Goal: Task Accomplishment & Management: Use online tool/utility

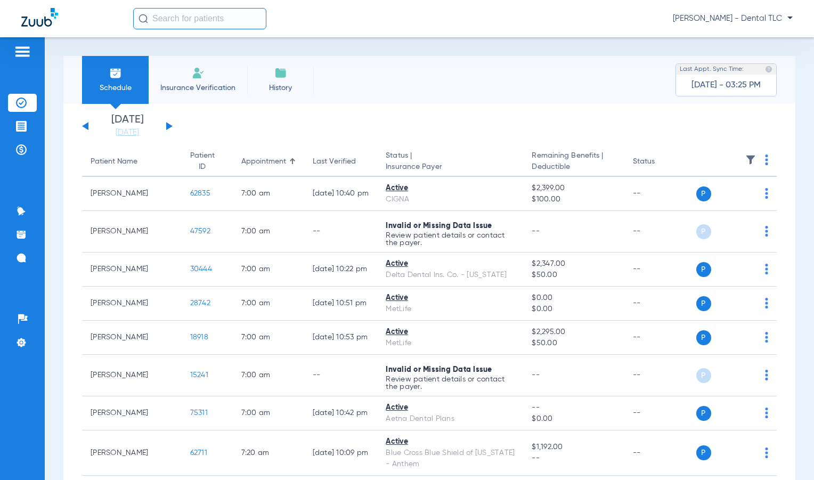
click at [18, 51] on img at bounding box center [22, 51] width 17 height 13
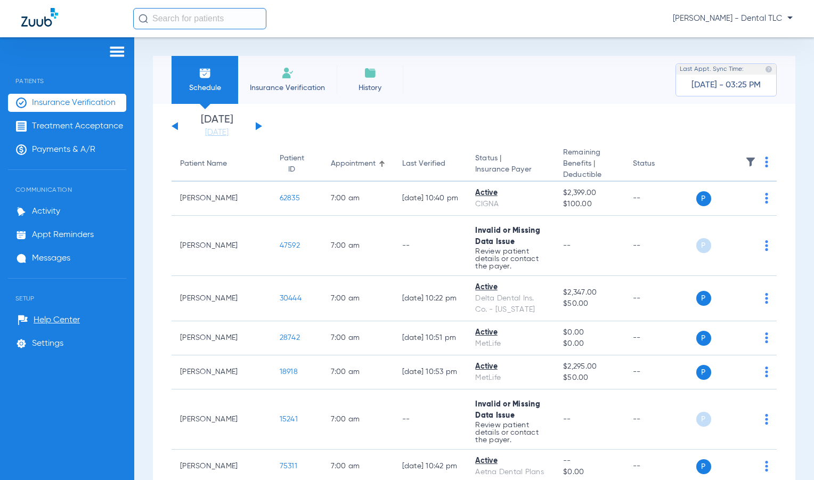
click at [174, 13] on input "text" at bounding box center [199, 18] width 133 height 21
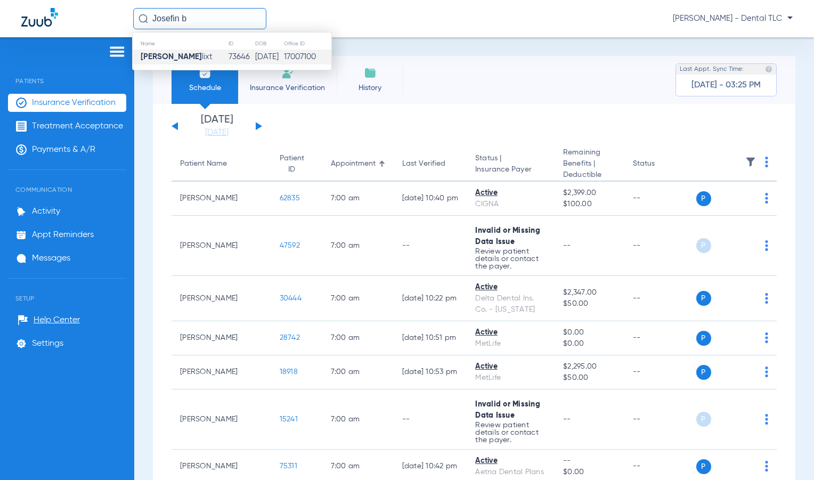
type input "Josefin b"
click at [172, 55] on strong "[PERSON_NAME]" at bounding box center [171, 57] width 61 height 8
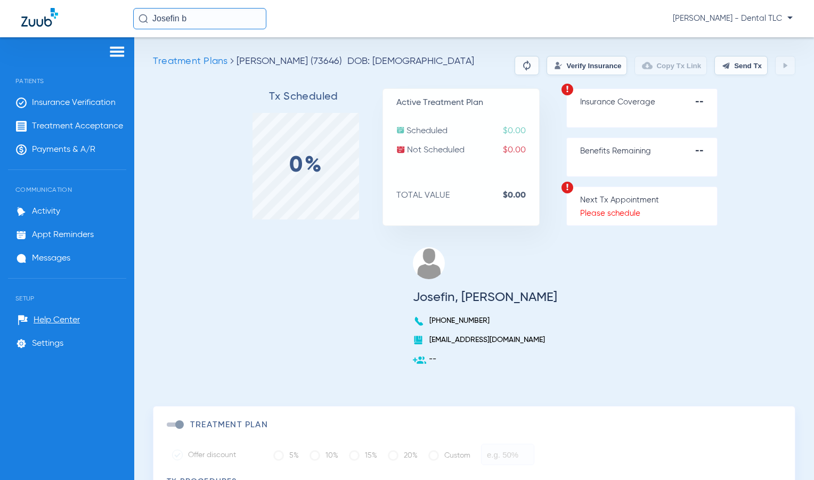
click at [643, 106] on p "Insurance Coverage --" at bounding box center [648, 102] width 137 height 11
click at [473, 133] on p "Scheduled $0.00" at bounding box center [468, 131] width 143 height 11
click at [503, 193] on strong "$0.00" at bounding box center [521, 195] width 36 height 11
click at [561, 90] on img at bounding box center [567, 89] width 13 height 13
click at [696, 102] on strong "--" at bounding box center [707, 102] width 22 height 11
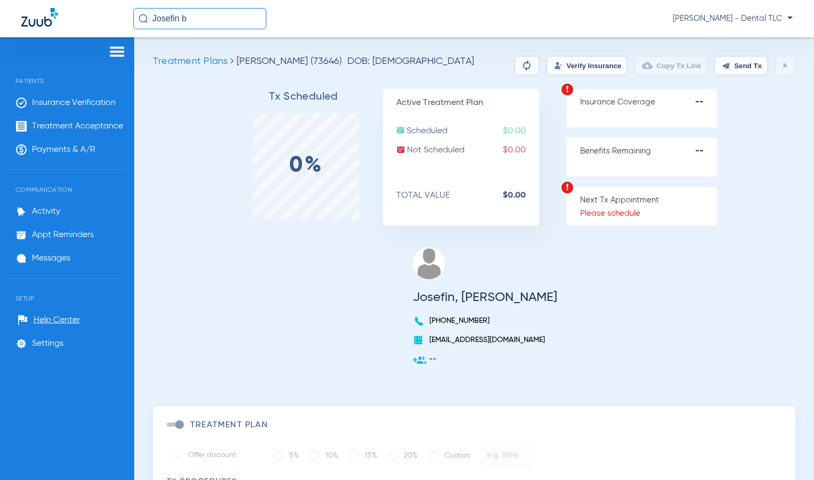
click at [521, 63] on img at bounding box center [527, 65] width 13 height 13
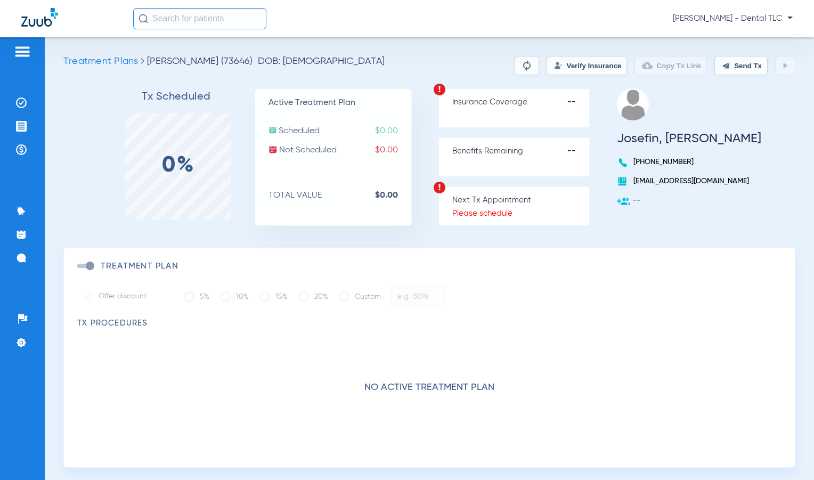
click at [20, 112] on ul "Insurance Verification Treatment Acceptance Payments & A/R" at bounding box center [22, 132] width 29 height 76
click at [25, 95] on li "Insurance Verification" at bounding box center [22, 103] width 29 height 18
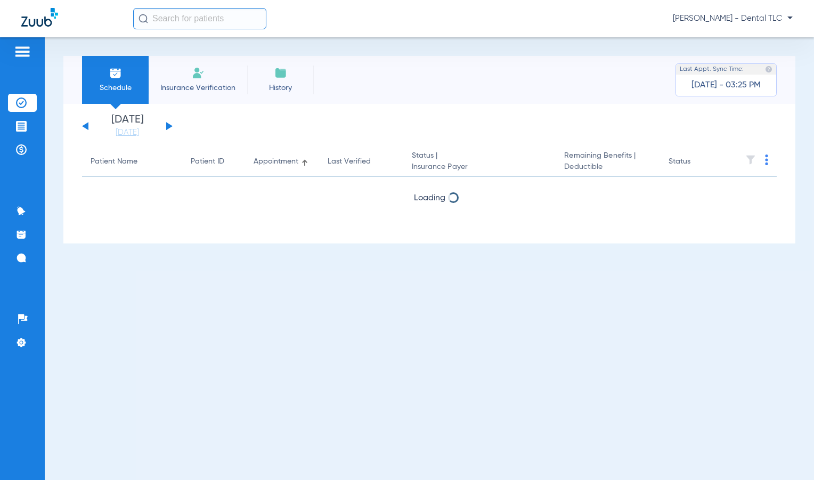
click at [203, 67] on img at bounding box center [198, 73] width 13 height 13
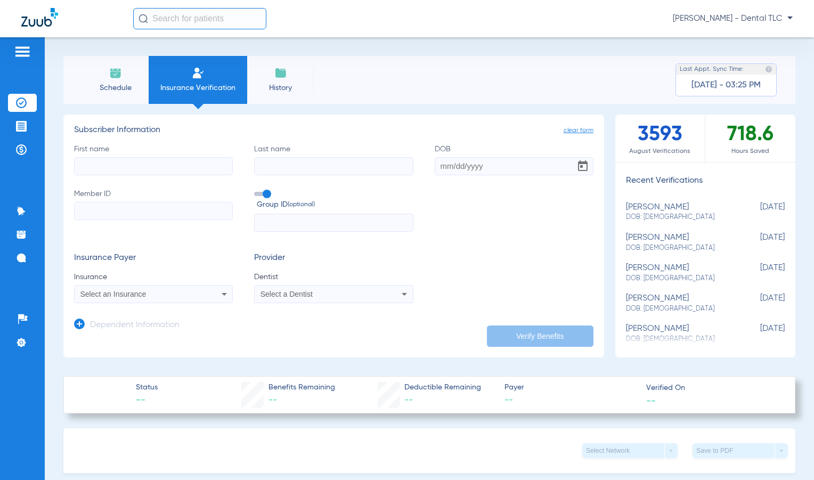
click at [197, 167] on input "First name" at bounding box center [153, 166] width 159 height 18
type input "Josefin"
type input "[PERSON_NAME]"
type input "[DATE]"
type input "73646"
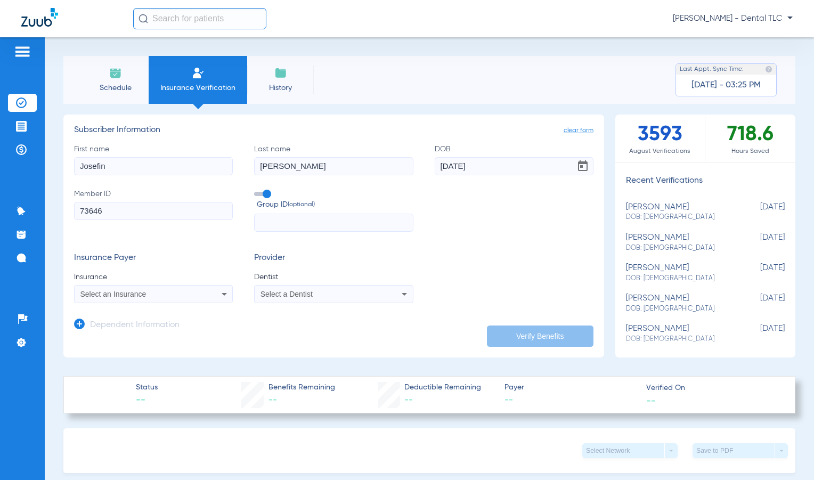
click at [147, 291] on div "Select an Insurance" at bounding box center [138, 293] width 117 height 7
type input "guardian"
click at [138, 327] on span "Guardian Life Insurance Co. Of America" at bounding box center [149, 331] width 132 height 9
click at [328, 296] on div "Select a Dentist" at bounding box center [319, 293] width 117 height 7
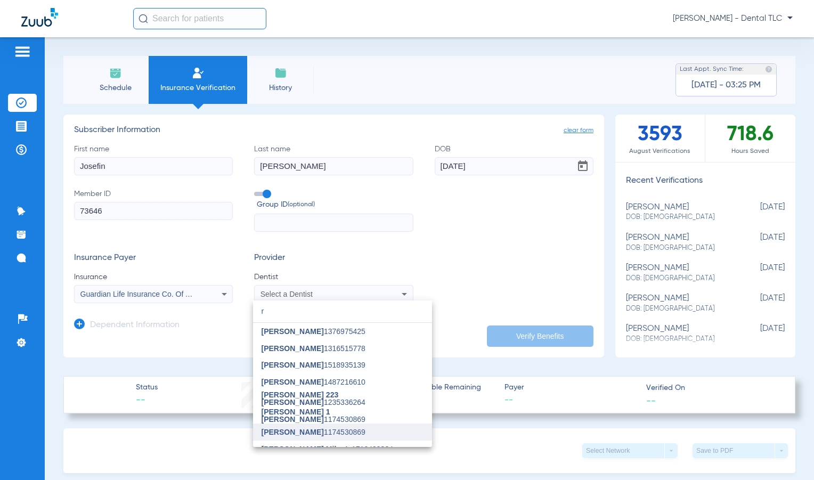
type input "r"
click at [316, 429] on span "[PERSON_NAME] 1174530869" at bounding box center [314, 432] width 104 height 7
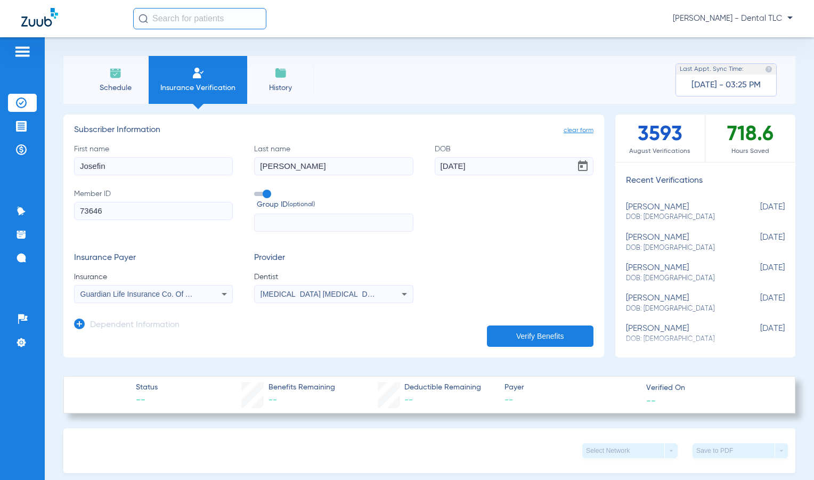
click at [522, 333] on button "Verify Benefits" at bounding box center [540, 336] width 107 height 21
click at [188, 67] on li "Insurance Verification" at bounding box center [198, 80] width 99 height 48
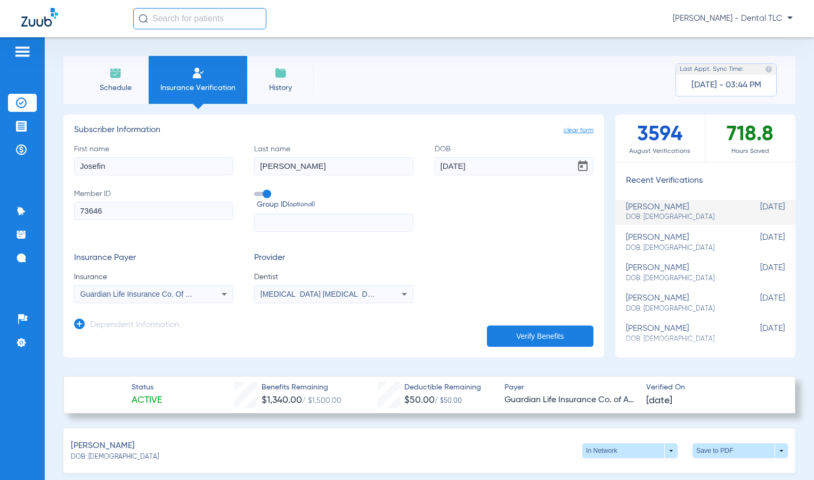
click at [426, 248] on form "First name [PERSON_NAME] Last name [PERSON_NAME] DOB [DEMOGRAPHIC_DATA] Member …" at bounding box center [334, 224] width 520 height 160
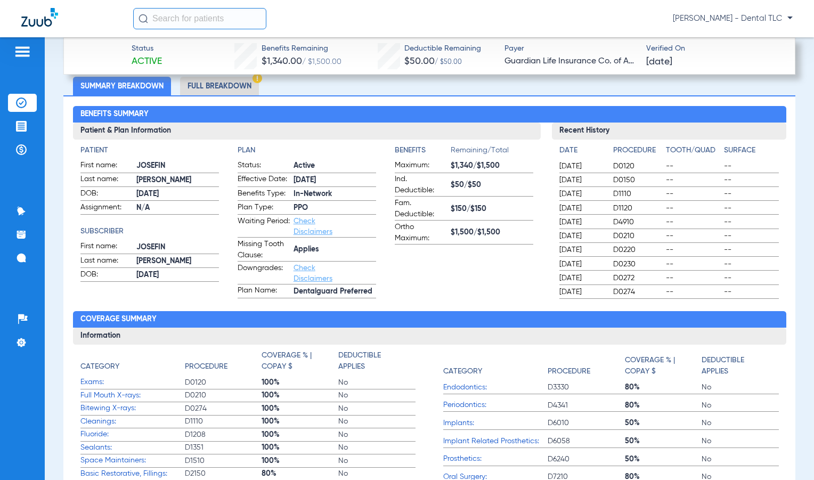
scroll to position [409, 0]
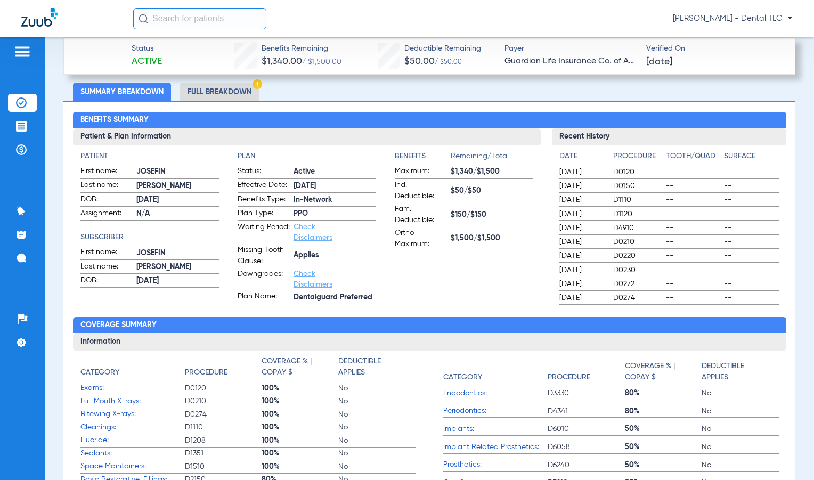
click at [217, 86] on li "Full Breakdown" at bounding box center [219, 92] width 79 height 19
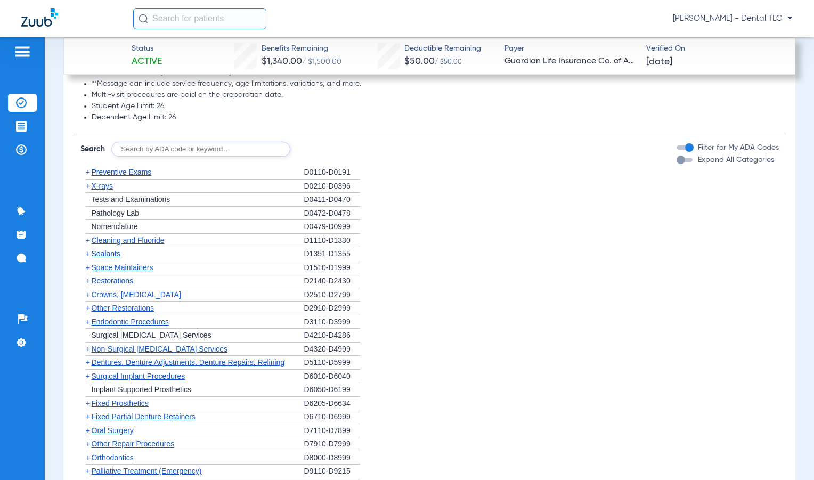
scroll to position [1729, 0]
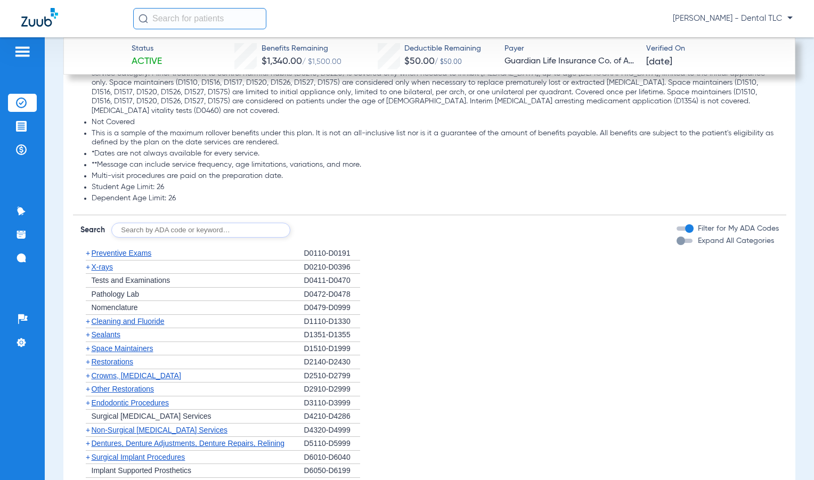
click at [88, 263] on span "+" at bounding box center [88, 267] width 4 height 9
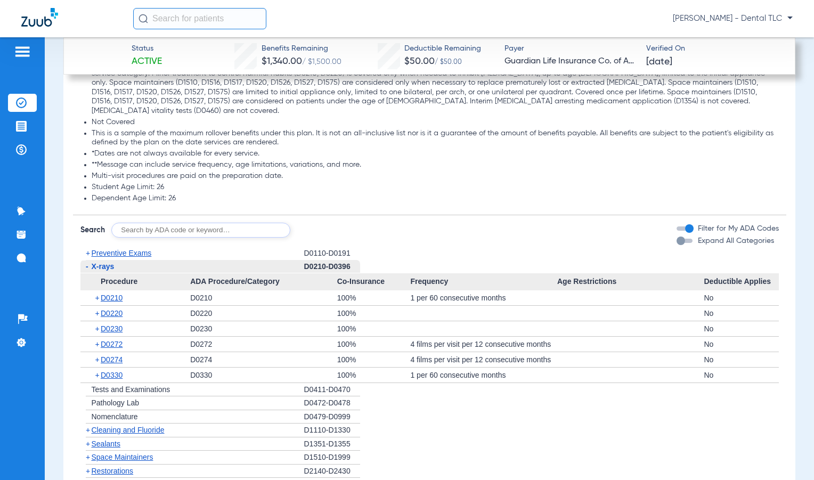
click at [88, 260] on span "-" at bounding box center [85, 266] width 11 height 13
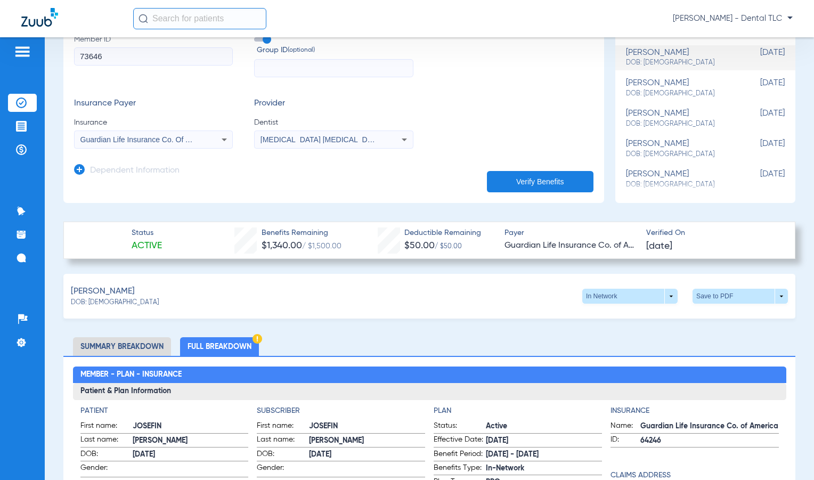
scroll to position [130, 0]
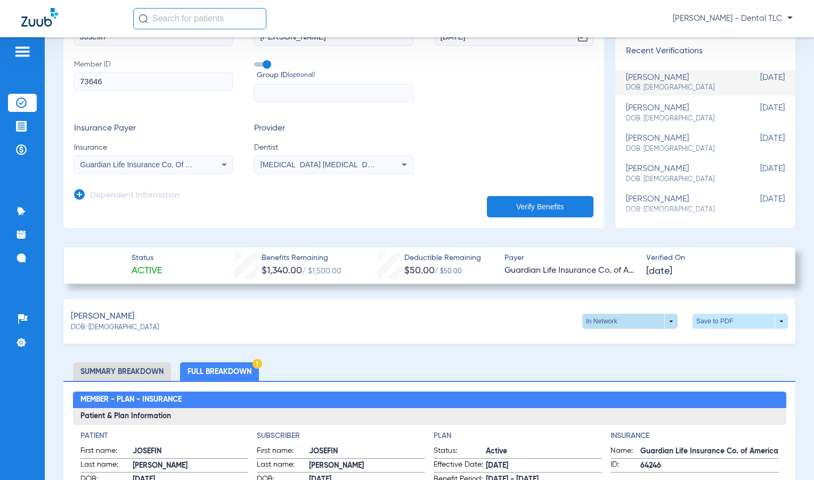
click at [646, 323] on span at bounding box center [630, 321] width 95 height 15
click at [632, 364] on span "Out of Network" at bounding box center [609, 362] width 50 height 7
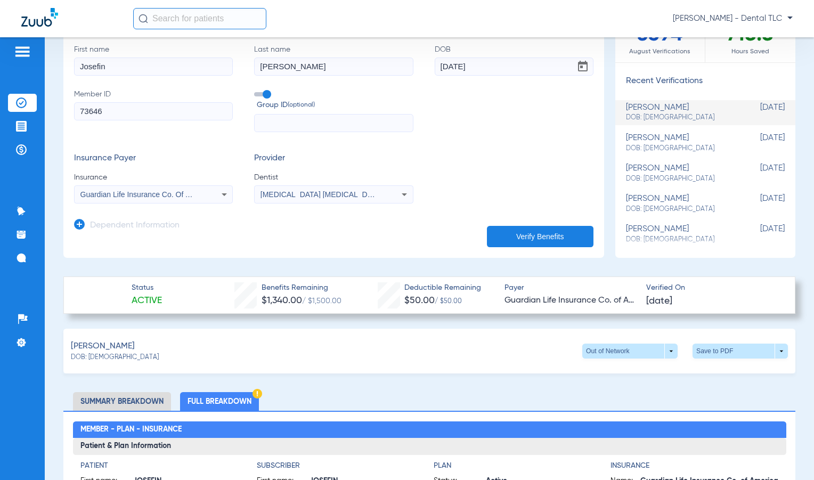
scroll to position [107, 0]
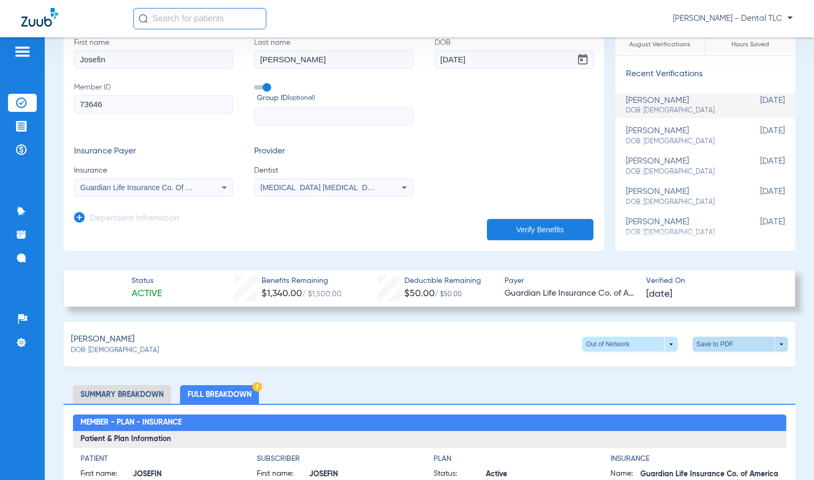
click at [732, 347] on span at bounding box center [741, 345] width 26 height 26
click at [631, 368] on button "insert_drive_file Save to PDF" at bounding box center [642, 364] width 80 height 21
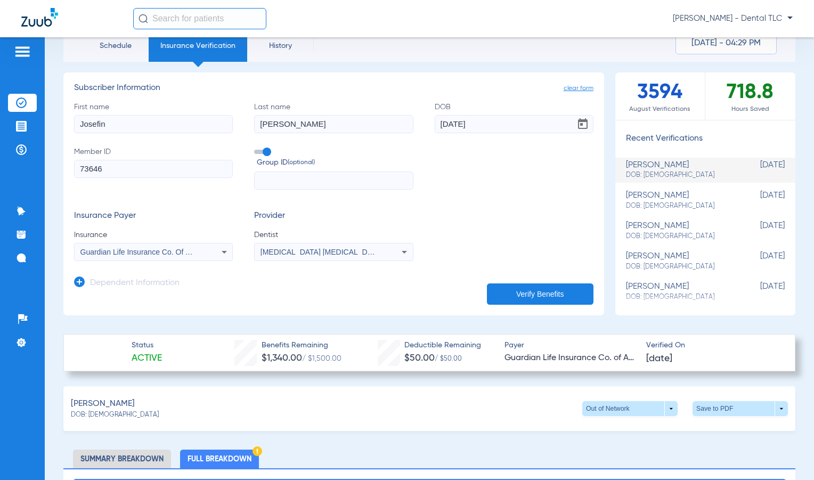
scroll to position [0, 0]
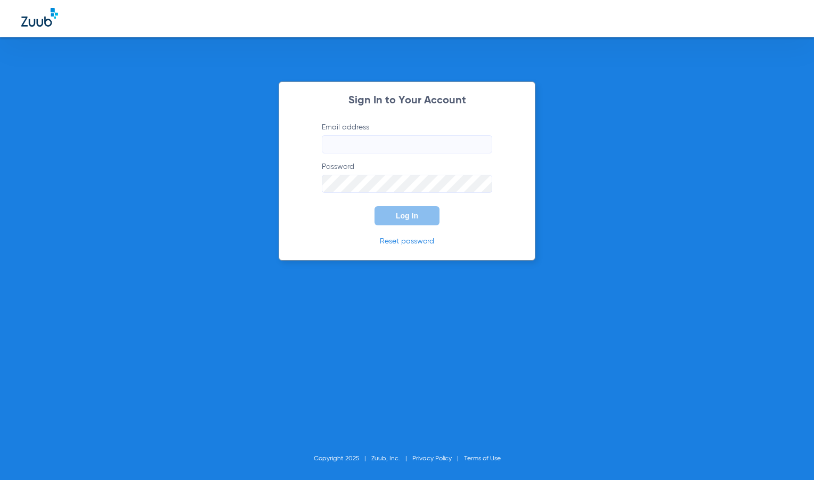
click at [381, 147] on input "Email address" at bounding box center [407, 144] width 171 height 18
type input "[PERSON_NAME][EMAIL_ADDRESS][DOMAIN_NAME]"
click at [375, 206] on button "Log In" at bounding box center [407, 215] width 65 height 19
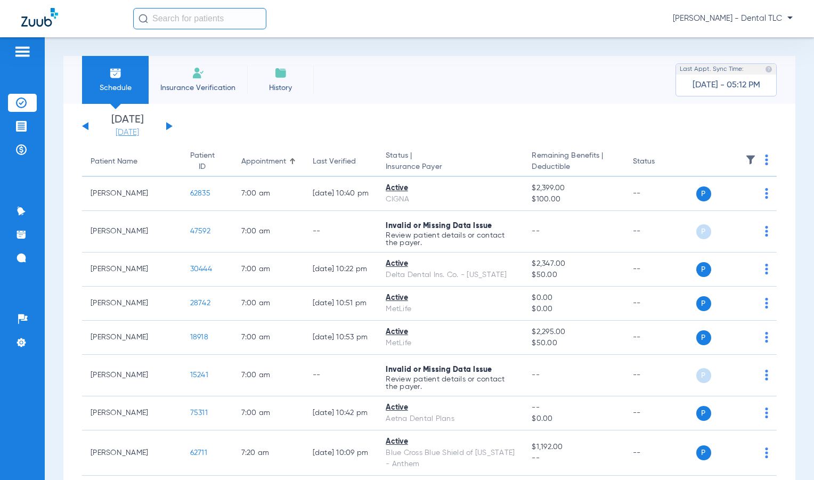
click at [132, 134] on link "[DATE]" at bounding box center [127, 132] width 64 height 11
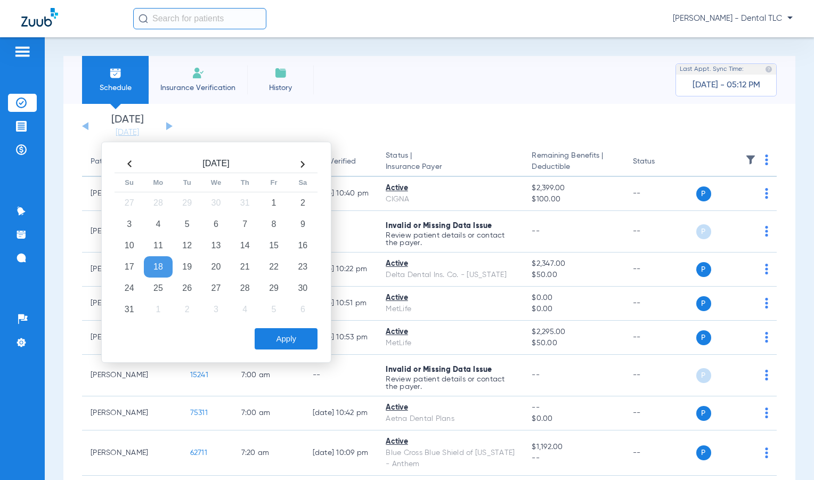
click at [304, 163] on th at bounding box center [302, 164] width 29 height 17
click at [160, 227] on td "8" at bounding box center [158, 224] width 29 height 21
click at [292, 337] on button "Apply" at bounding box center [286, 338] width 63 height 21
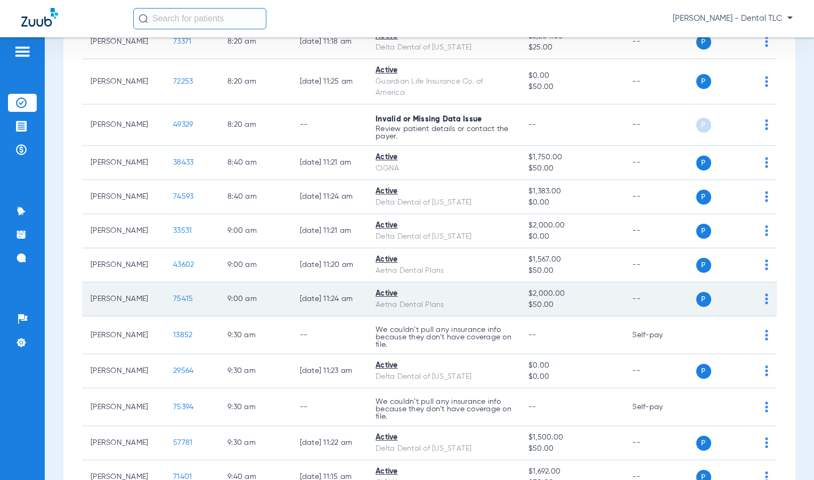
scroll to position [693, 0]
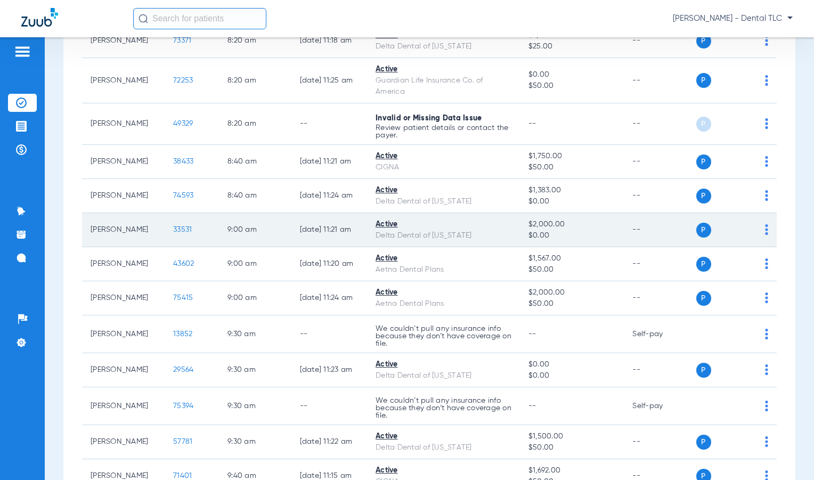
click at [175, 228] on span "33531" at bounding box center [182, 229] width 19 height 7
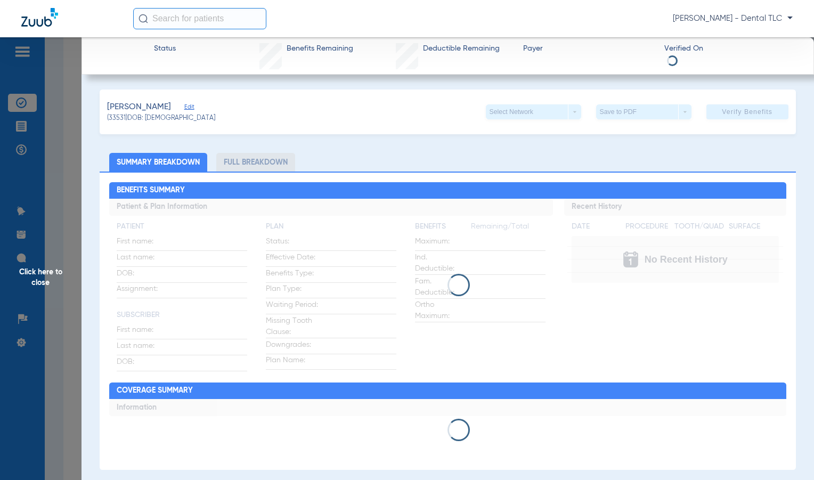
click at [59, 275] on span "Click here to close" at bounding box center [41, 277] width 82 height 480
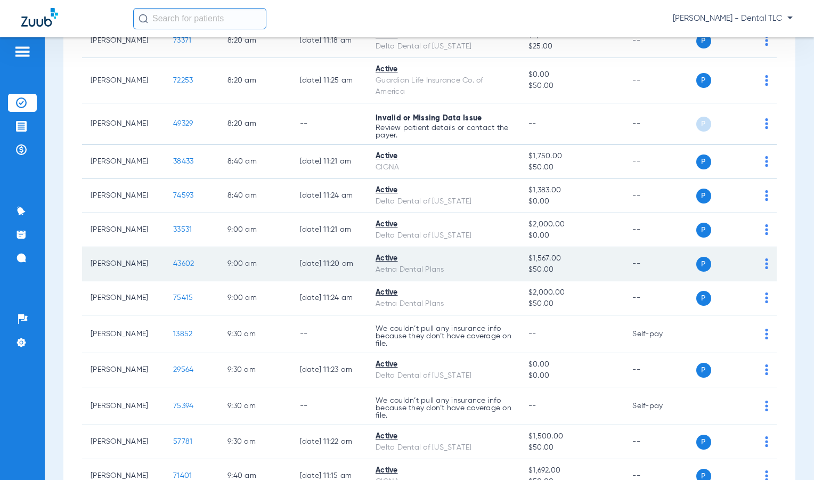
click at [173, 265] on span "43602" at bounding box center [183, 263] width 21 height 7
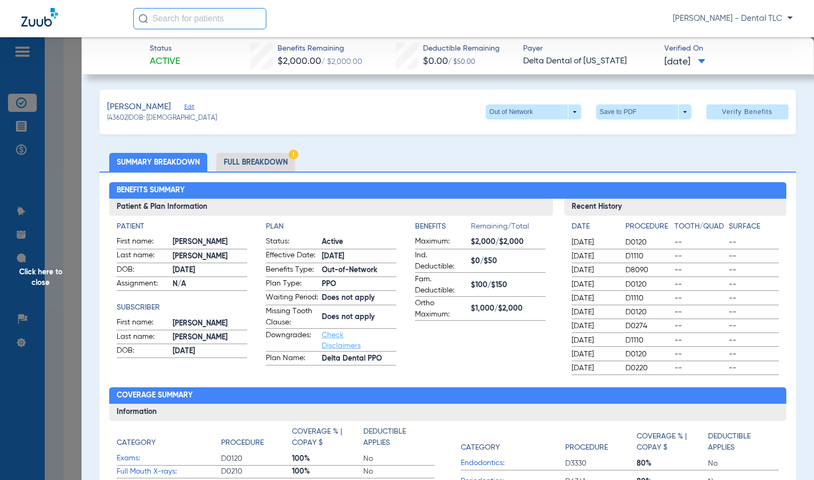
click at [42, 278] on span "Click here to close" at bounding box center [41, 277] width 82 height 480
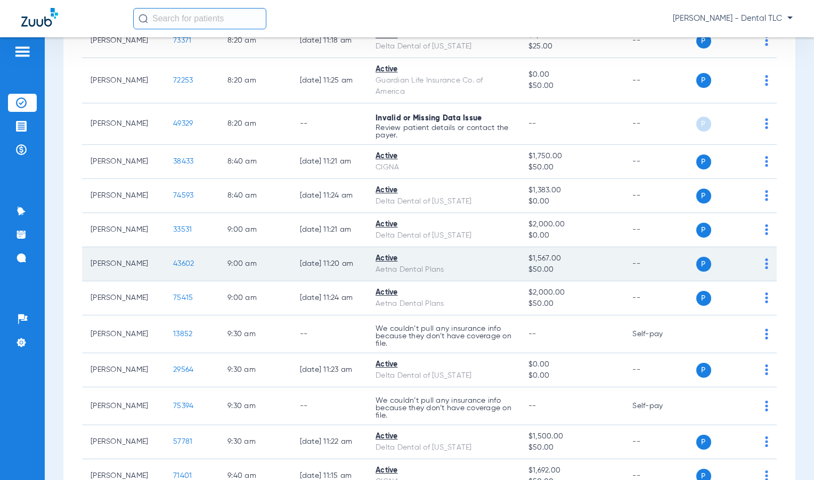
click at [175, 265] on span "43602" at bounding box center [183, 263] width 21 height 7
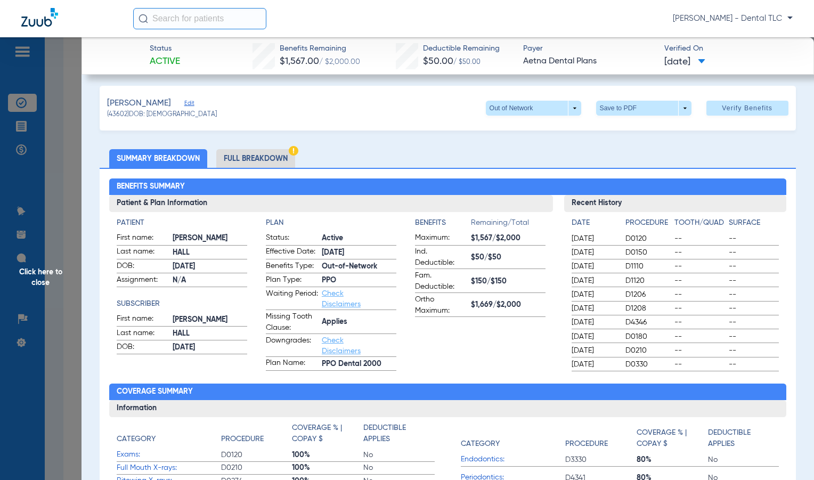
scroll to position [0, 0]
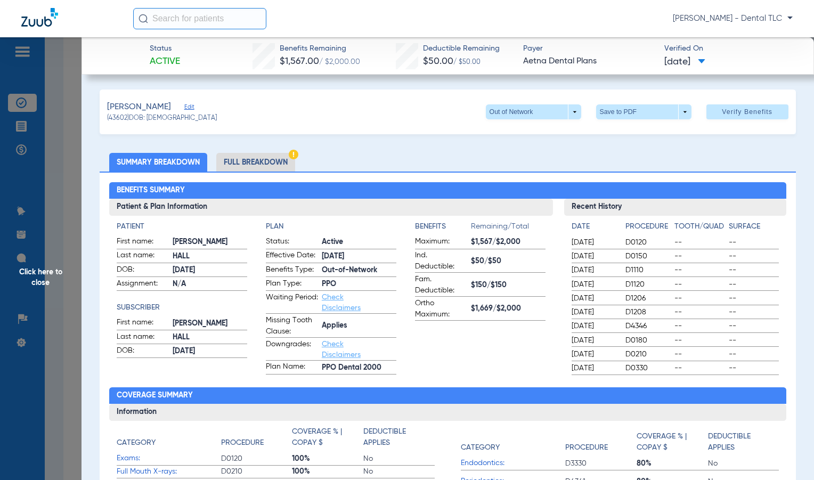
click at [249, 161] on li "Full Breakdown" at bounding box center [255, 162] width 79 height 19
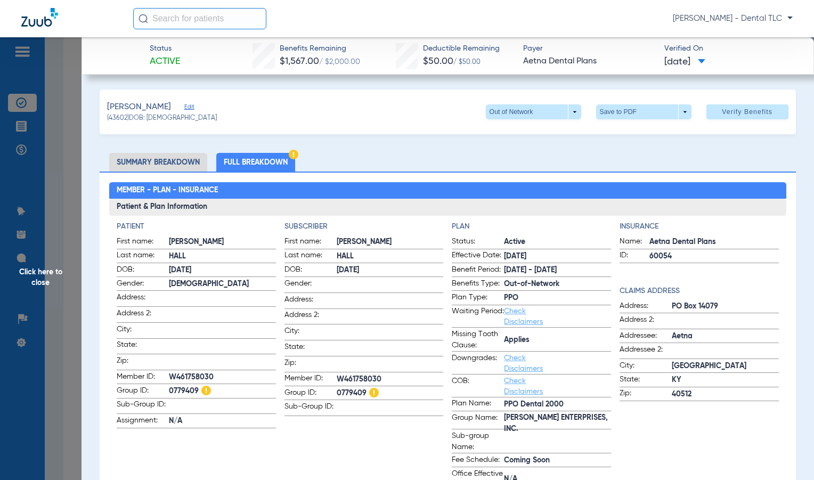
click at [40, 274] on span "Click here to close" at bounding box center [41, 277] width 82 height 480
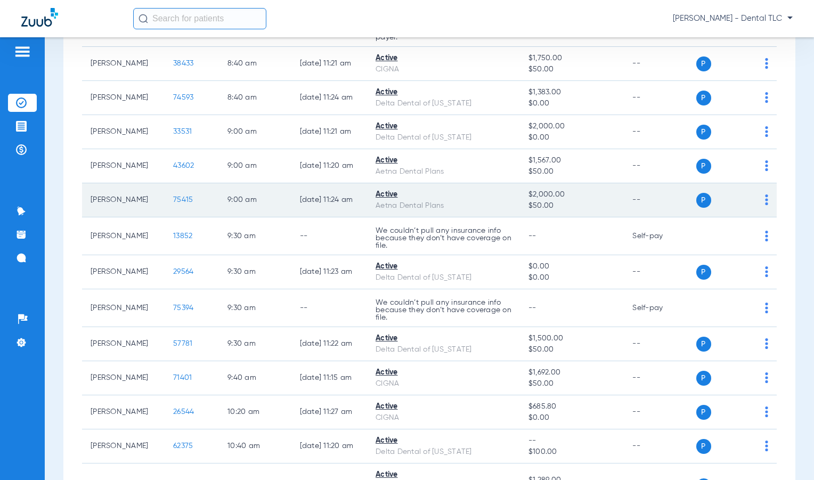
scroll to position [800, 0]
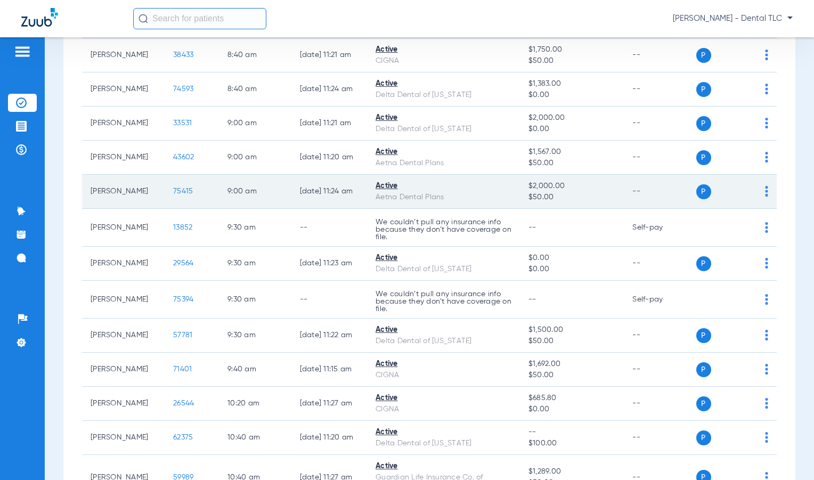
click at [173, 190] on span "75415" at bounding box center [183, 191] width 20 height 7
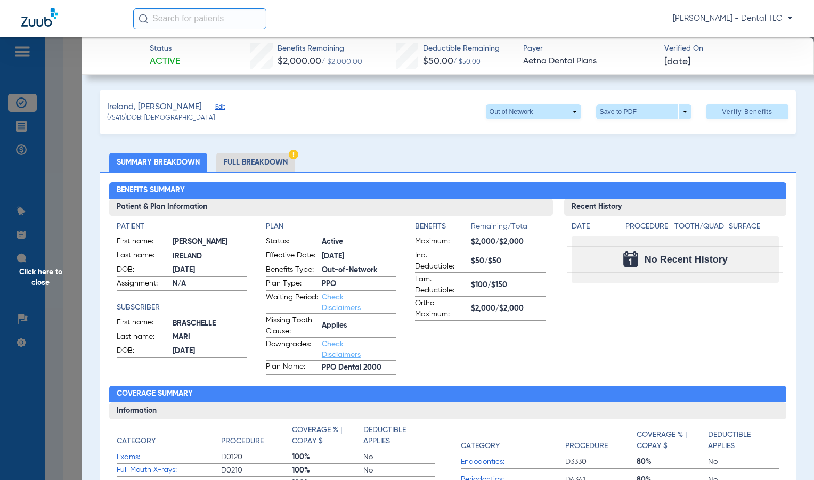
click at [51, 279] on span "Click here to close" at bounding box center [41, 277] width 82 height 480
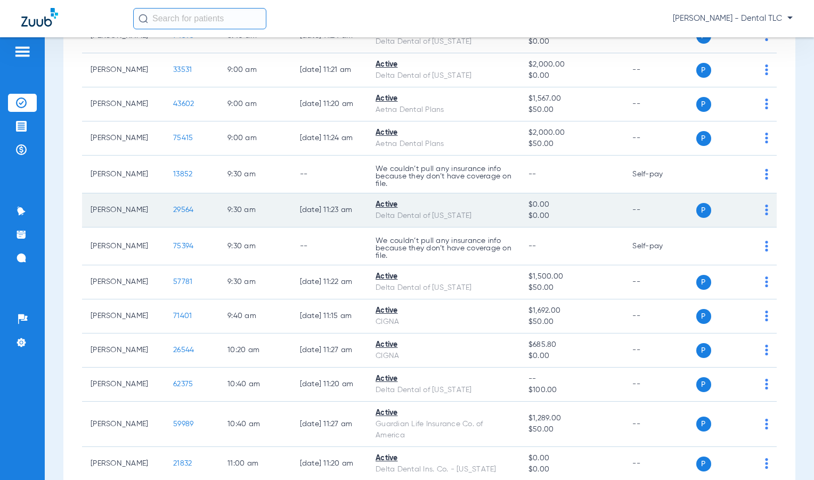
scroll to position [906, 0]
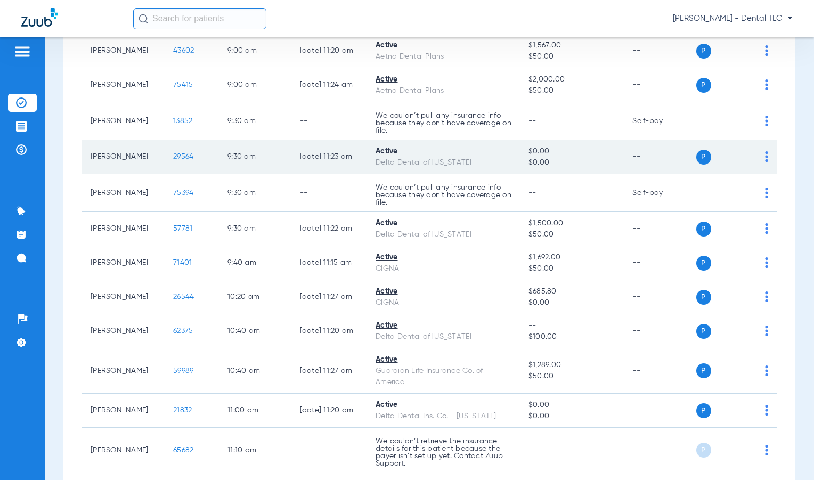
click at [175, 153] on span "29564" at bounding box center [183, 156] width 20 height 7
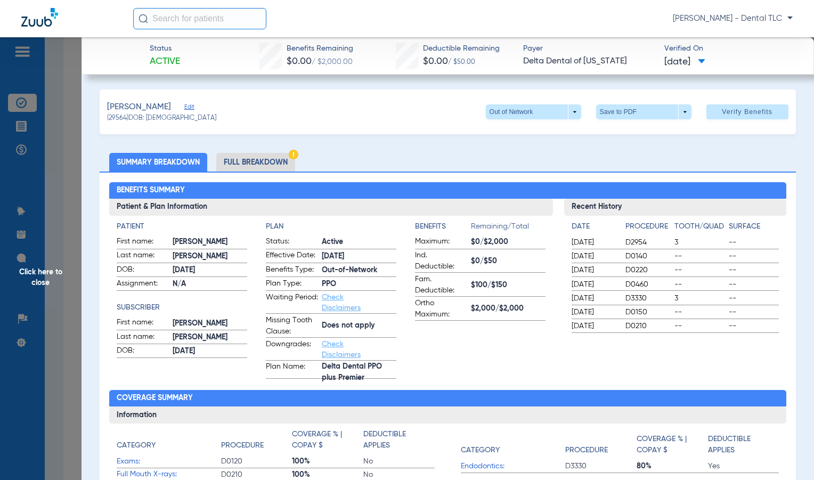
drag, startPoint x: 49, startPoint y: 278, endPoint x: 53, endPoint y: 273, distance: 6.0
click at [49, 278] on span "Click here to close" at bounding box center [41, 277] width 82 height 480
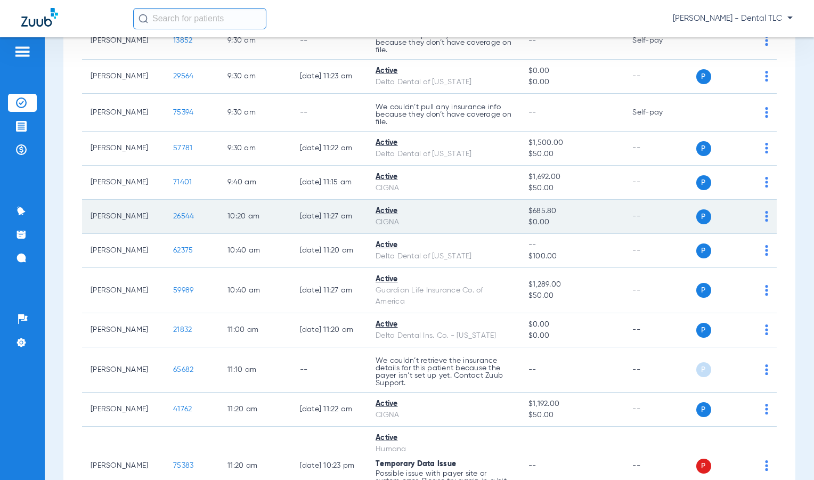
scroll to position [1013, 0]
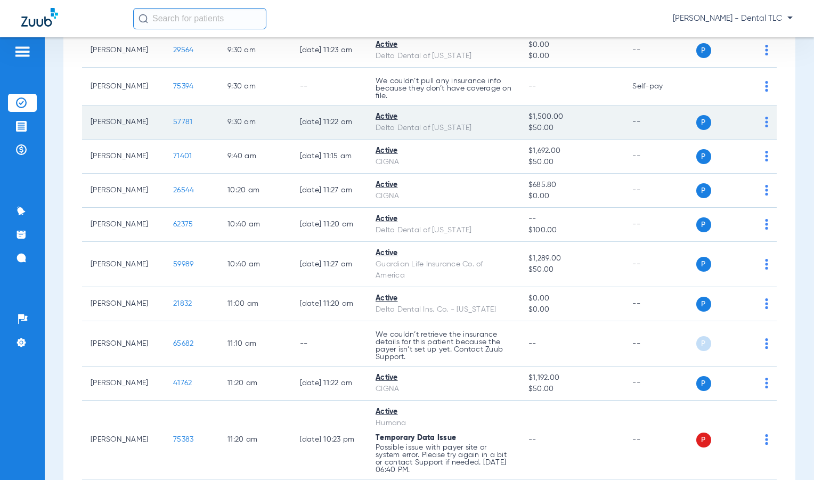
click at [169, 127] on td "57781" at bounding box center [192, 123] width 54 height 34
click at [173, 122] on span "57781" at bounding box center [182, 121] width 19 height 7
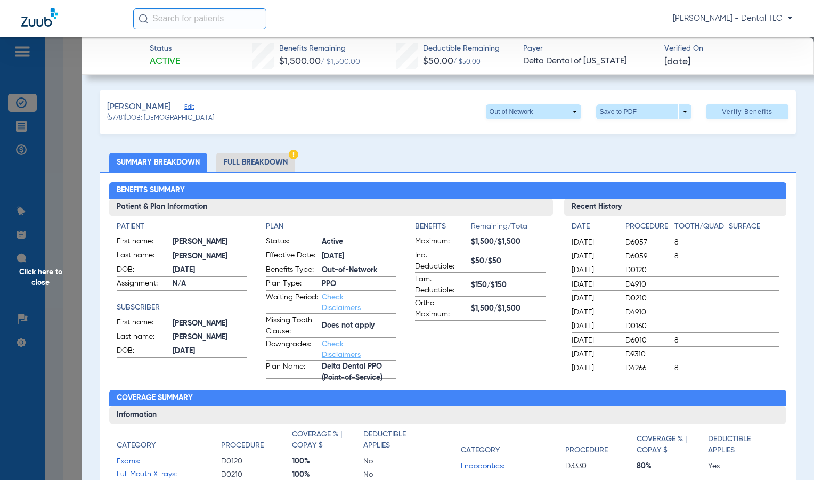
click at [49, 272] on span "Click here to close" at bounding box center [41, 277] width 82 height 480
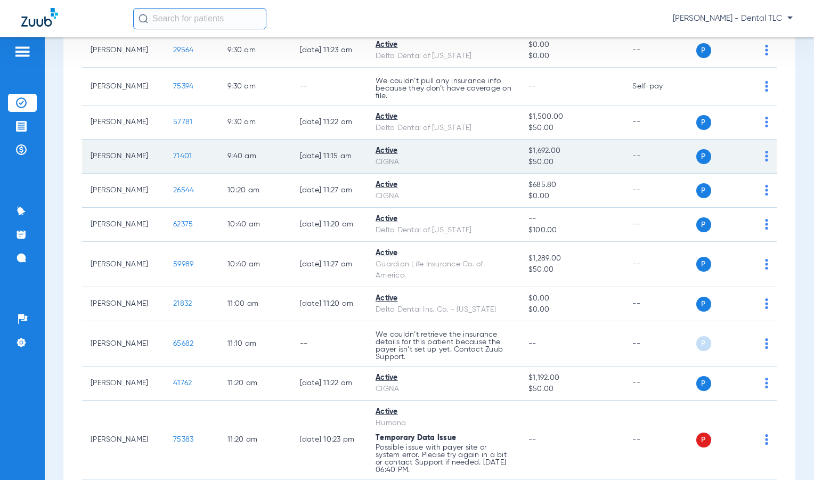
click at [173, 156] on span "71401" at bounding box center [182, 155] width 19 height 7
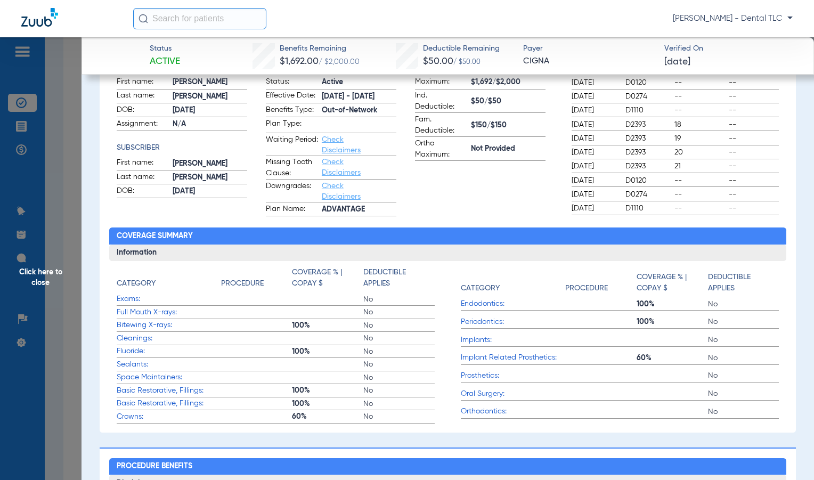
scroll to position [0, 0]
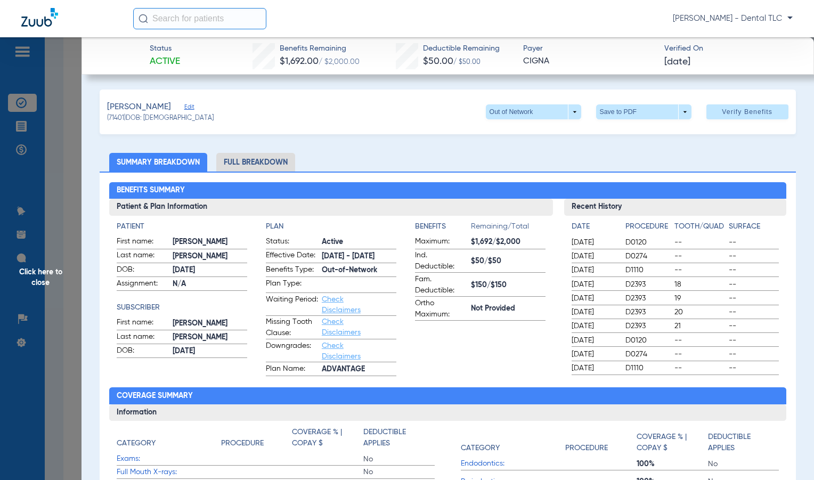
click at [264, 162] on li "Full Breakdown" at bounding box center [255, 162] width 79 height 19
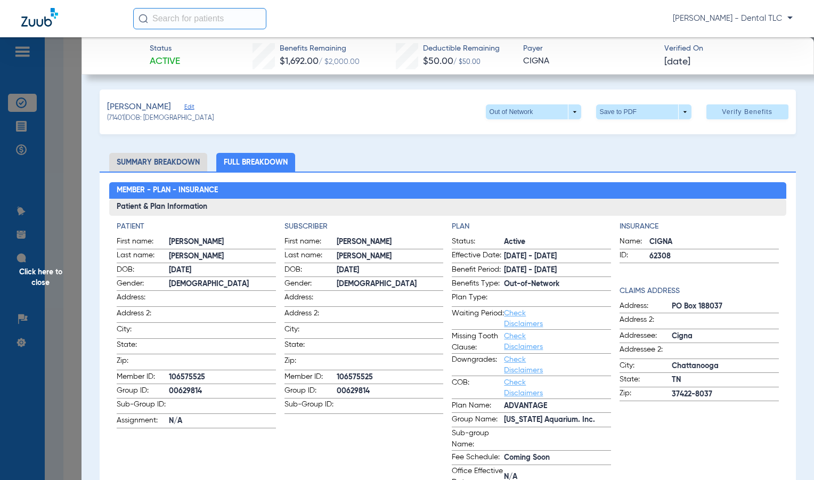
click at [43, 276] on span "Click here to close" at bounding box center [41, 277] width 82 height 480
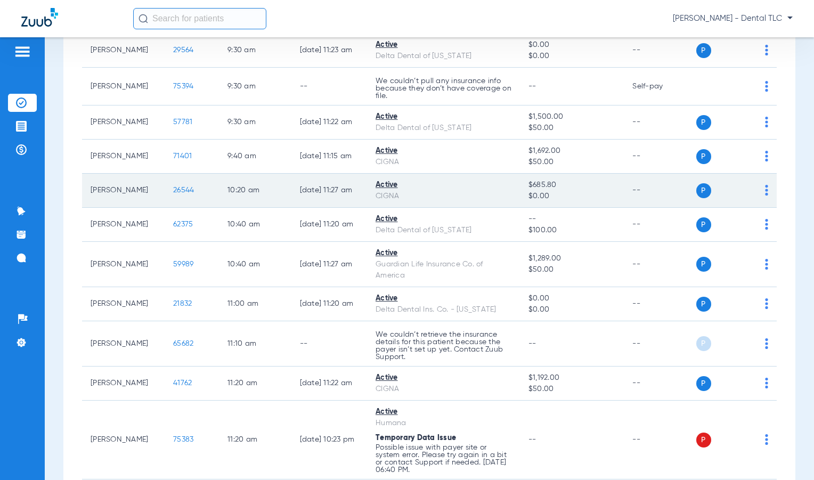
click at [173, 193] on span "26544" at bounding box center [183, 190] width 21 height 7
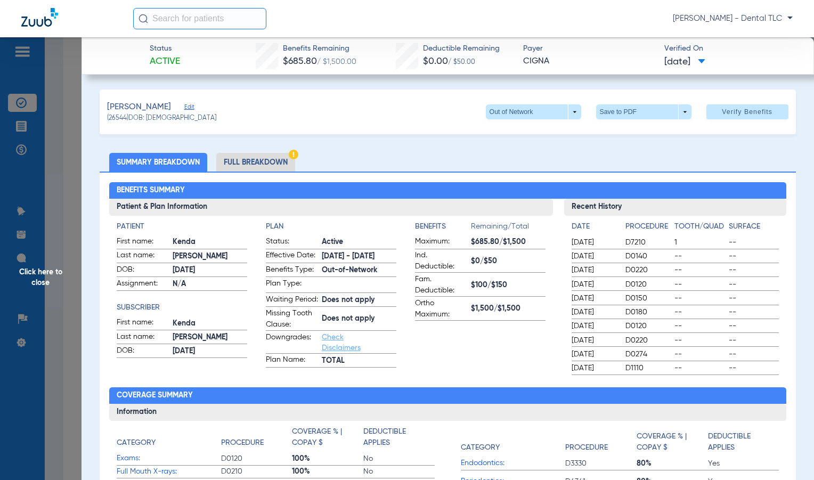
click at [238, 168] on li "Full Breakdown" at bounding box center [255, 162] width 79 height 19
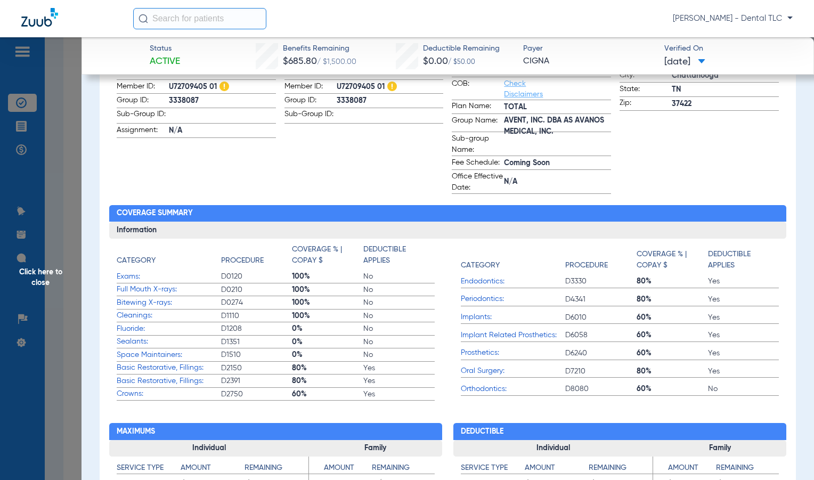
scroll to position [320, 0]
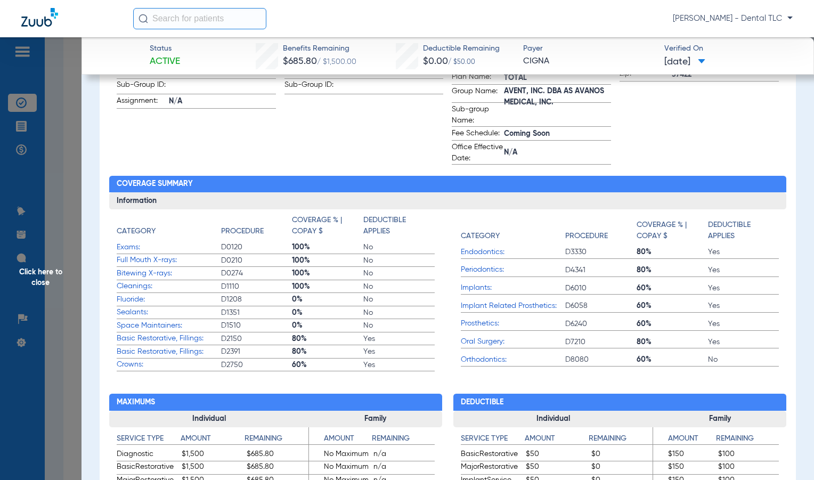
click at [36, 277] on span "Click here to close" at bounding box center [41, 277] width 82 height 480
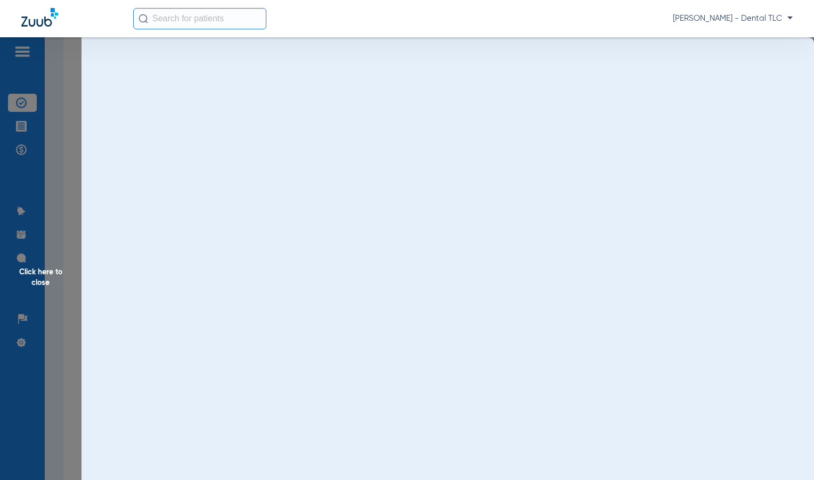
scroll to position [0, 0]
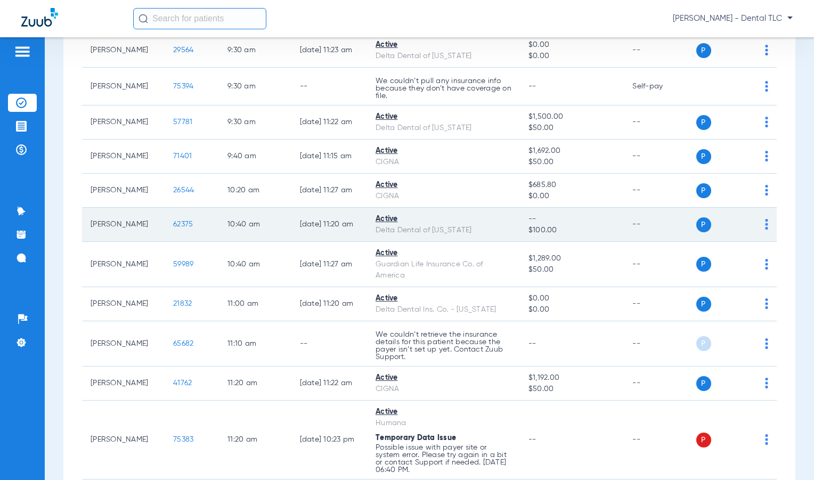
click at [175, 225] on span "62375" at bounding box center [183, 224] width 20 height 7
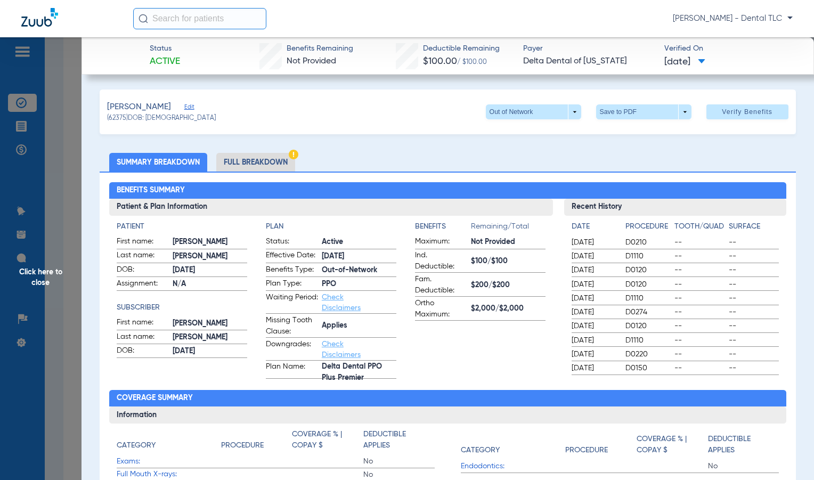
click at [238, 163] on li "Full Breakdown" at bounding box center [255, 162] width 79 height 19
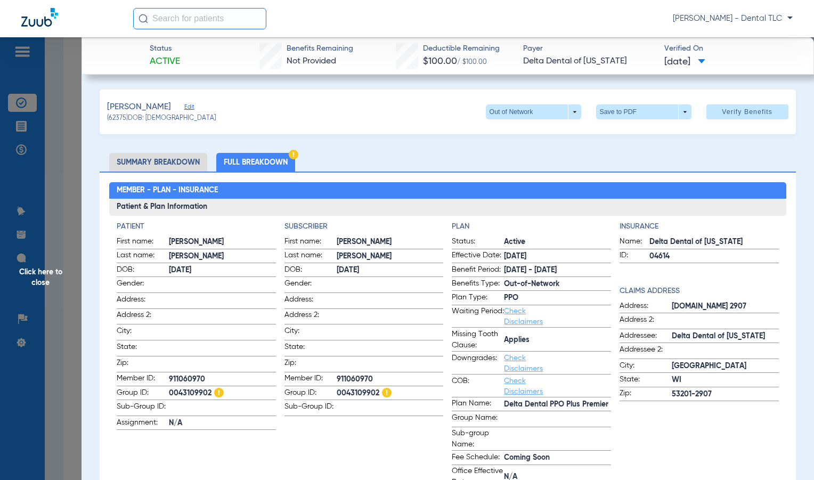
click at [43, 282] on span "Click here to close" at bounding box center [41, 277] width 82 height 480
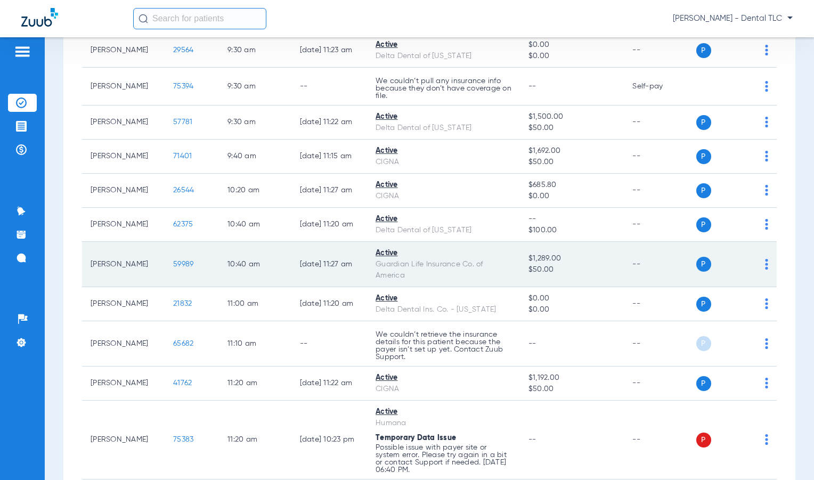
scroll to position [1066, 0]
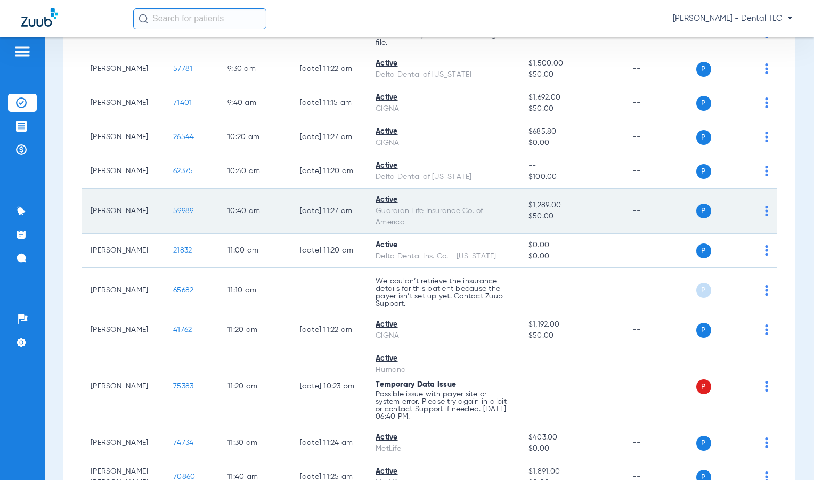
click at [173, 212] on span "59989" at bounding box center [183, 210] width 20 height 7
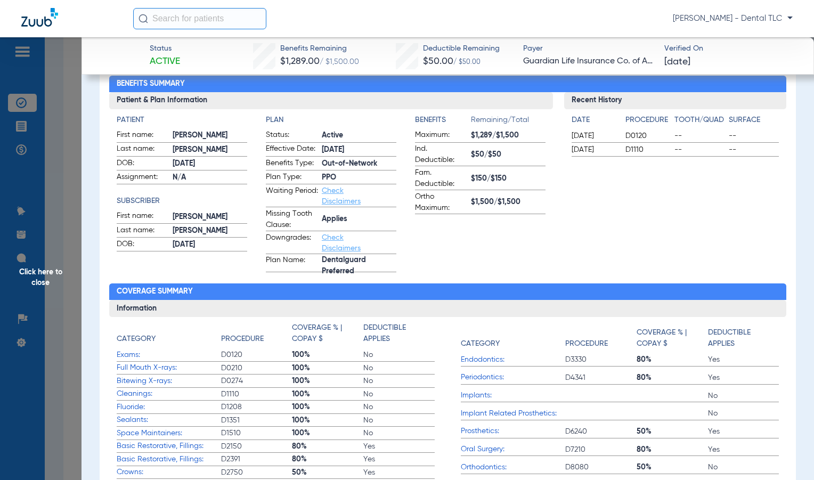
scroll to position [0, 0]
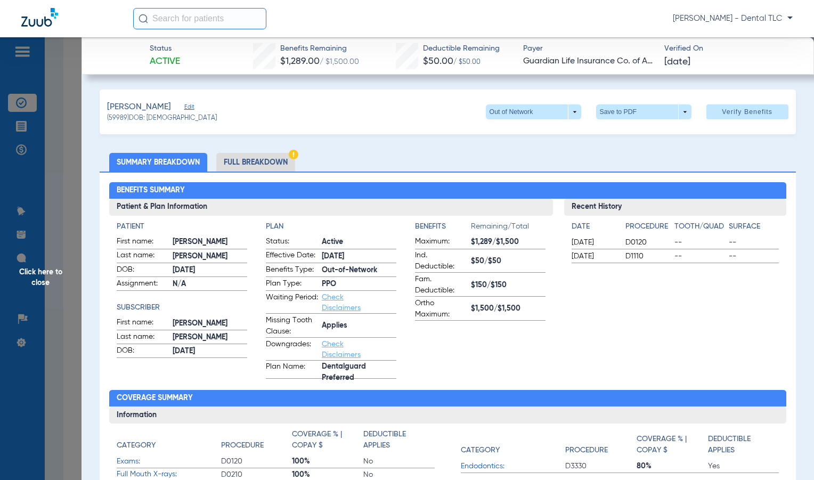
click at [249, 158] on li "Full Breakdown" at bounding box center [255, 162] width 79 height 19
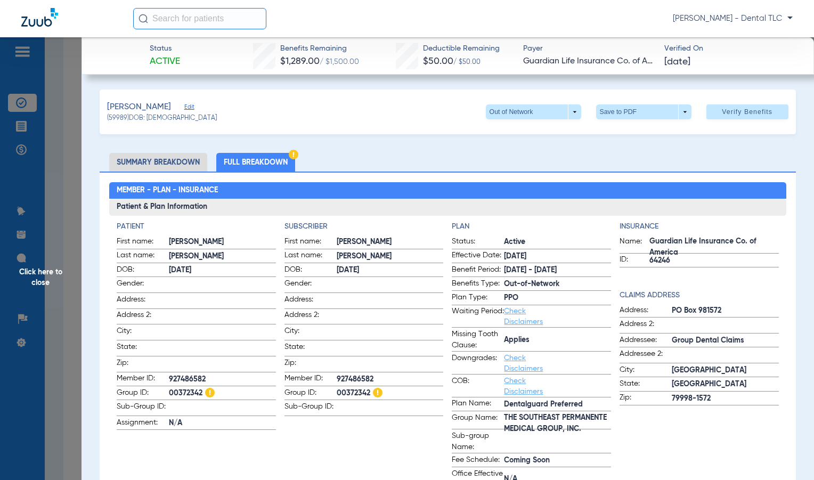
click at [159, 161] on li "Summary Breakdown" at bounding box center [158, 162] width 98 height 19
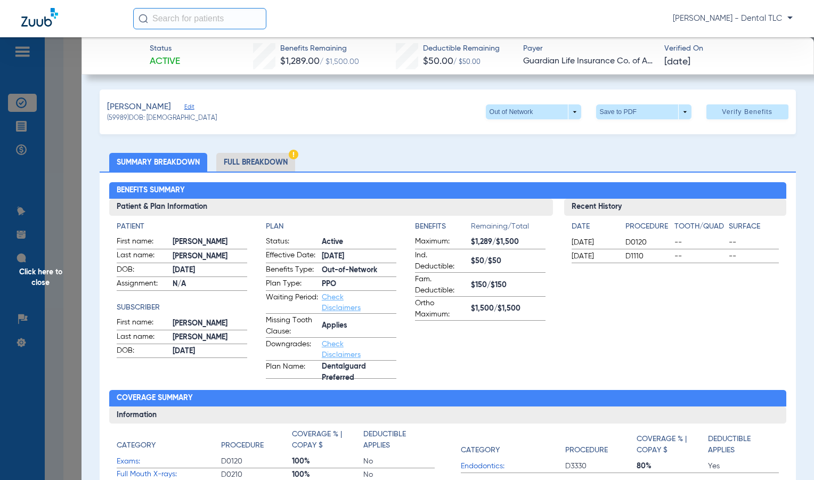
click at [39, 288] on span "Click here to close" at bounding box center [41, 277] width 82 height 480
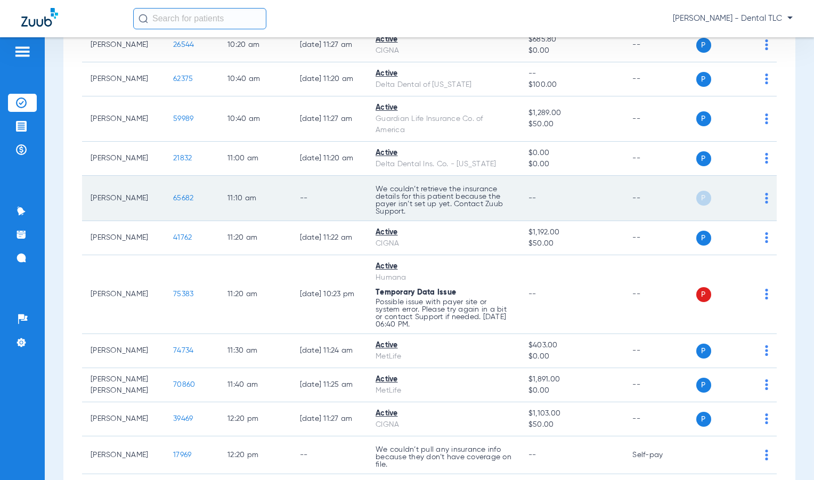
scroll to position [1173, 0]
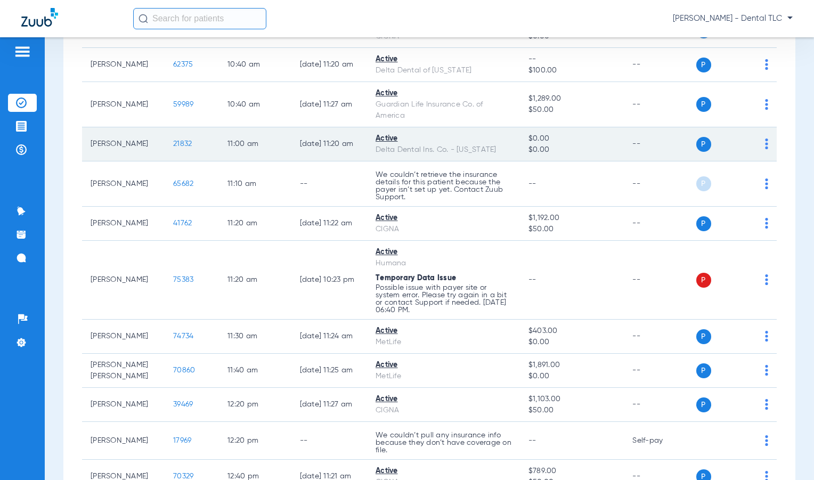
click at [173, 147] on span "21832" at bounding box center [182, 143] width 19 height 7
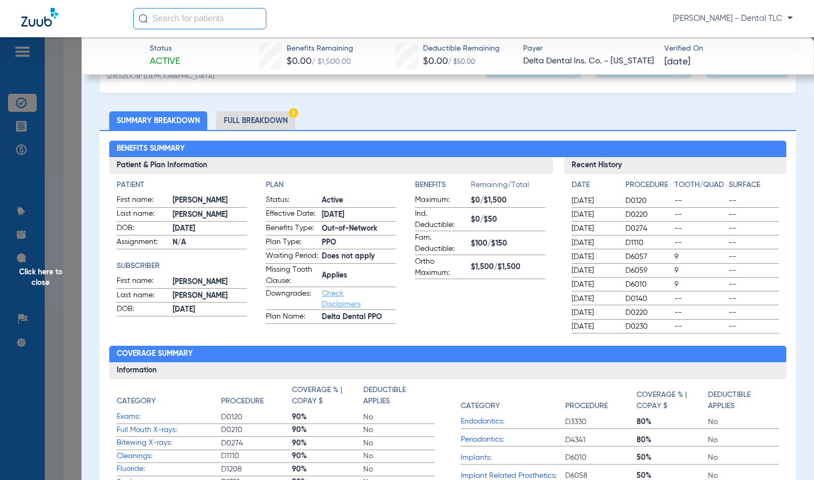
scroll to position [0, 0]
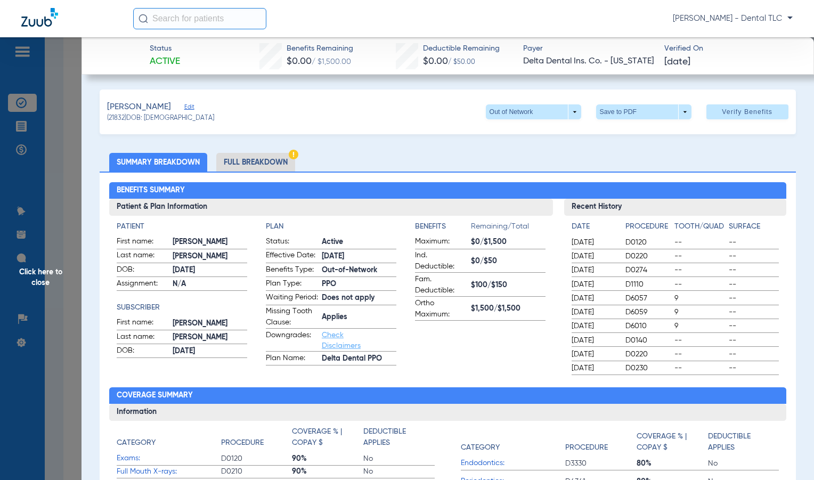
click at [245, 163] on li "Full Breakdown" at bounding box center [255, 162] width 79 height 19
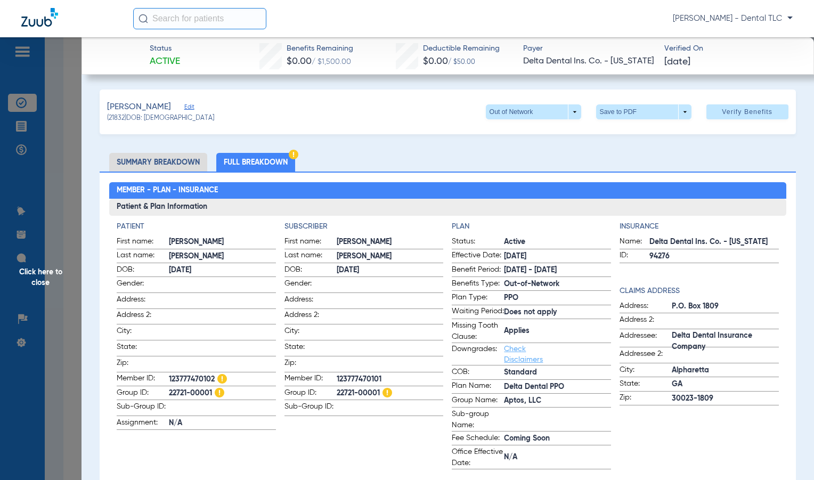
click at [42, 273] on span "Click here to close" at bounding box center [41, 277] width 82 height 480
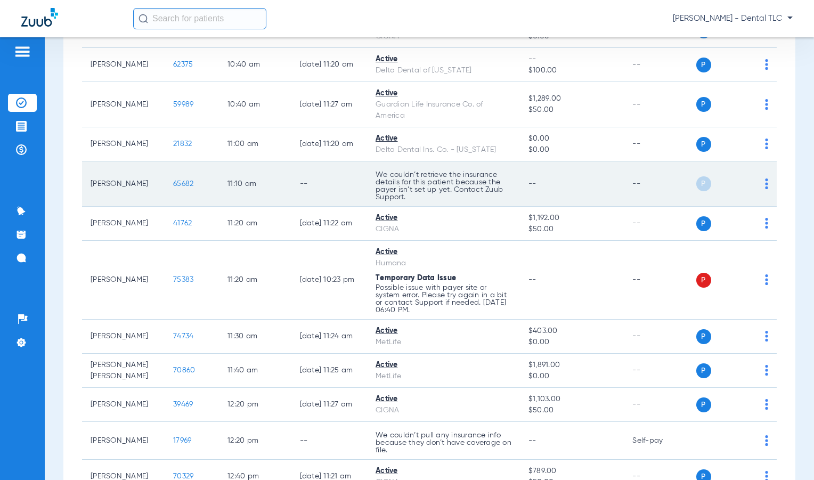
click at [175, 181] on span "65682" at bounding box center [183, 183] width 20 height 7
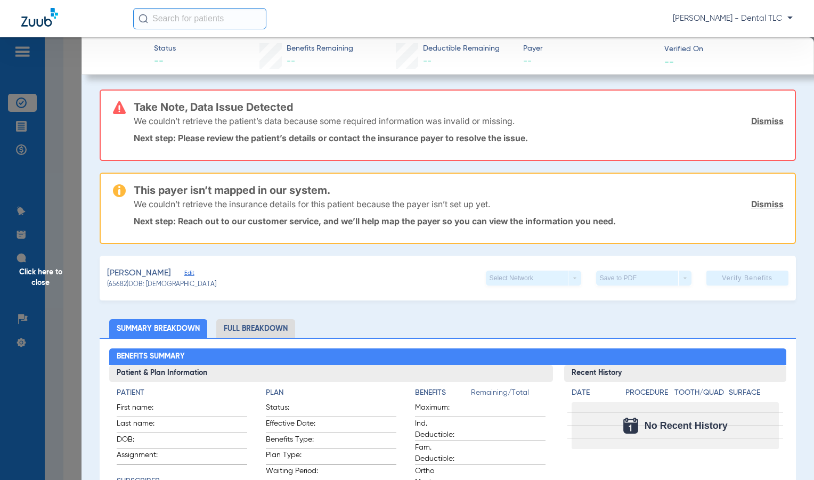
click at [45, 277] on span "Click here to close" at bounding box center [41, 277] width 82 height 480
